Goal: Task Accomplishment & Management: Complete application form

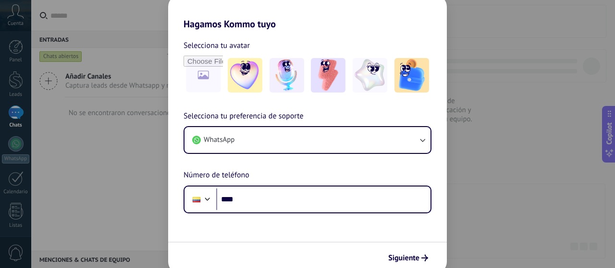
click at [475, 93] on div "Hagamos Kommo tuyo Selecciona tu avatar Selecciona tu preferencia de soporte Wh…" at bounding box center [307, 134] width 615 height 268
click at [134, 97] on div "Hagamos Kommo tuyo Selecciona tu avatar Selecciona tu preferencia de soporte Wh…" at bounding box center [307, 134] width 615 height 268
click at [417, 257] on span "Siguiente" at bounding box center [403, 258] width 31 height 7
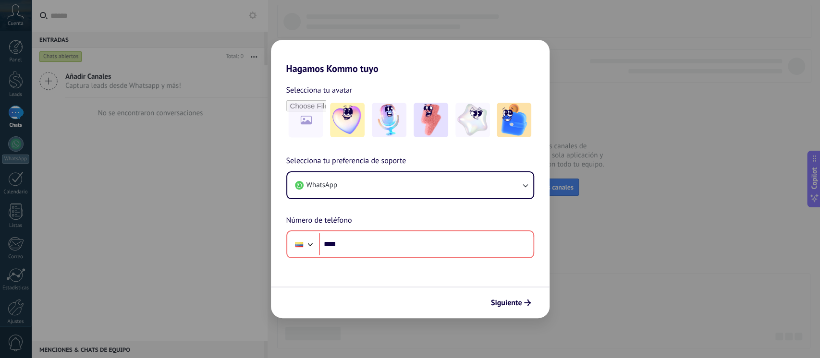
click at [402, 23] on div "Hagamos Kommo tuyo Selecciona tu avatar Selecciona tu preferencia de soporte Wh…" at bounding box center [410, 179] width 820 height 358
click at [614, 45] on div "Hagamos Kommo tuyo Selecciona tu avatar Selecciona tu preferencia de soporte Wh…" at bounding box center [410, 179] width 820 height 358
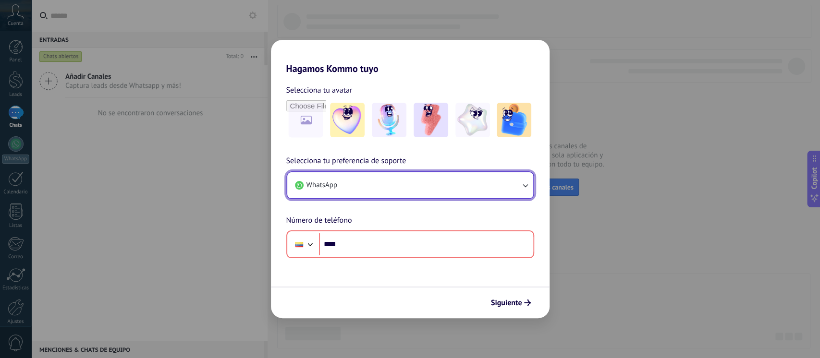
click at [380, 187] on button "WhatsApp" at bounding box center [410, 185] width 246 height 26
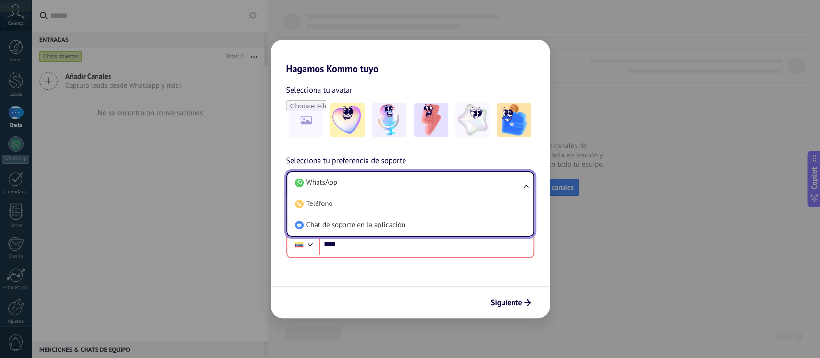
click at [217, 130] on div "Hagamos Kommo tuyo Selecciona tu avatar Selecciona tu preferencia de soporte Wh…" at bounding box center [410, 179] width 820 height 358
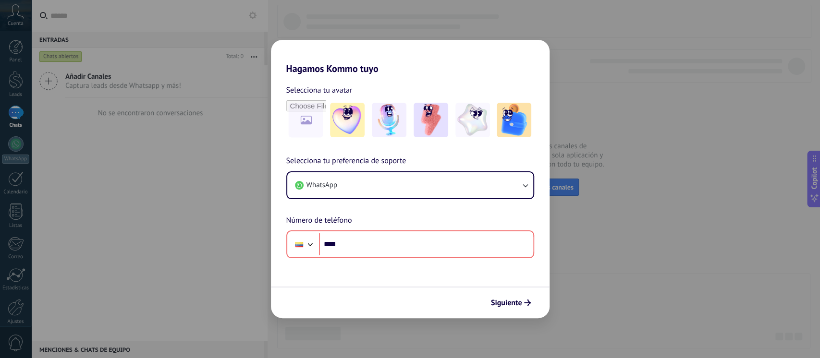
click at [5, 33] on div "Hagamos Kommo tuyo Selecciona tu avatar Selecciona tu preferencia de soporte Wh…" at bounding box center [410, 179] width 820 height 358
